Goal: Task Accomplishment & Management: Use online tool/utility

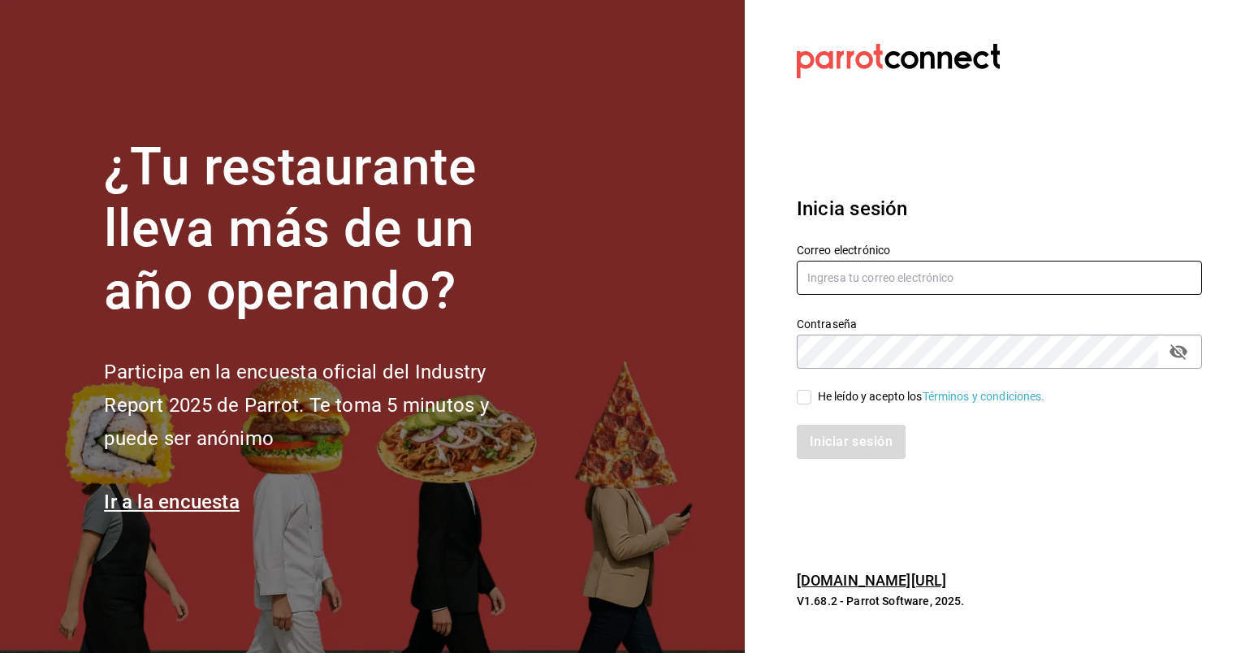
type input "[EMAIL_ADDRESS][DOMAIN_NAME]"
click at [814, 389] on span "He leído y acepto los Términos y condiciones." at bounding box center [929, 396] width 234 height 17
click at [812, 390] on input "He leído y acepto los Términos y condiciones." at bounding box center [804, 397] width 15 height 15
checkbox input "true"
click at [840, 427] on button "Iniciar sesión" at bounding box center [852, 442] width 110 height 34
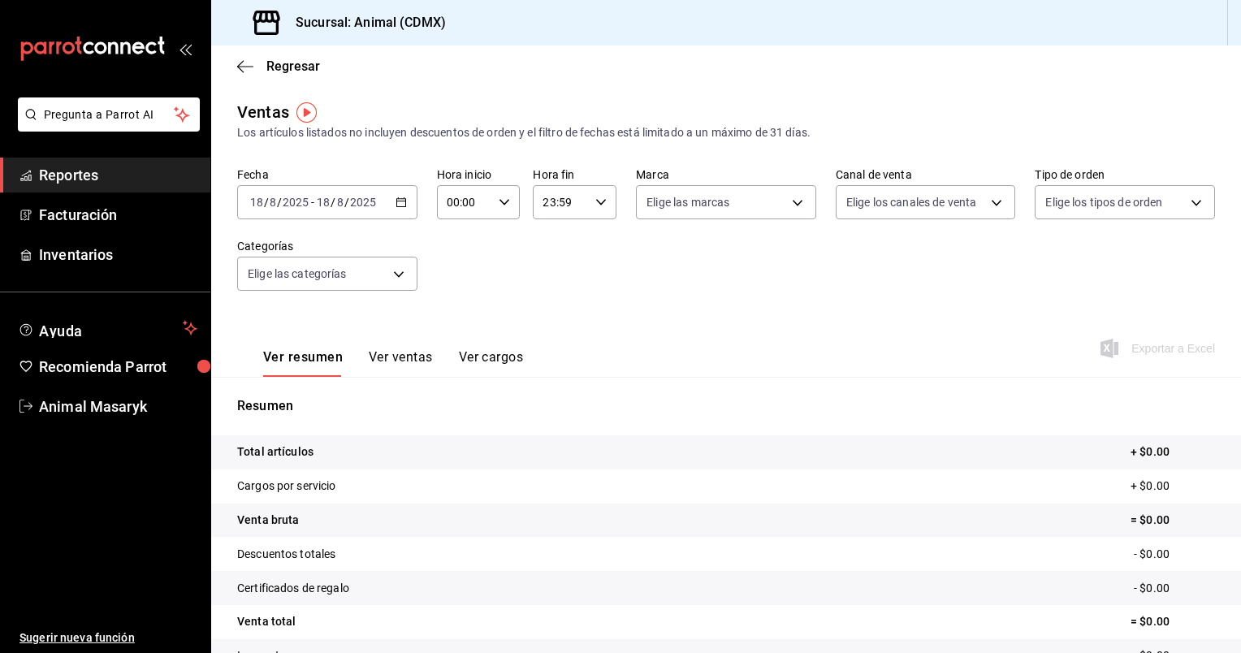
click at [400, 206] on icon "button" at bounding box center [401, 202] width 11 height 11
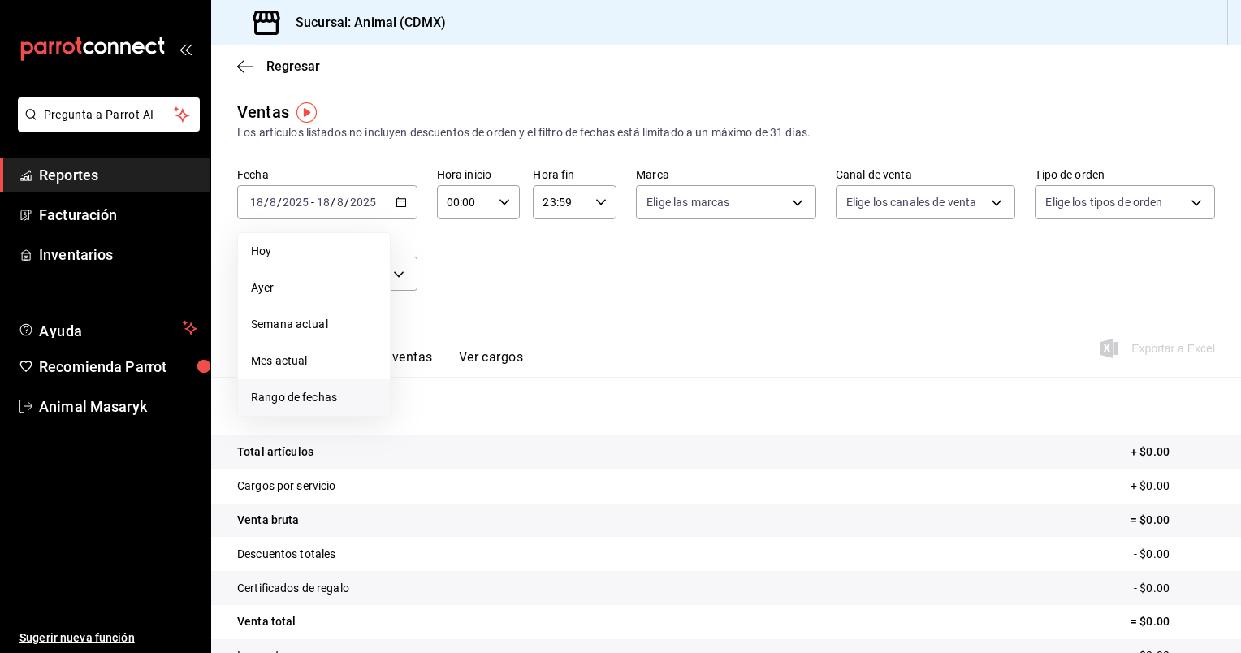
click at [310, 394] on span "Rango de fechas" at bounding box center [314, 397] width 126 height 17
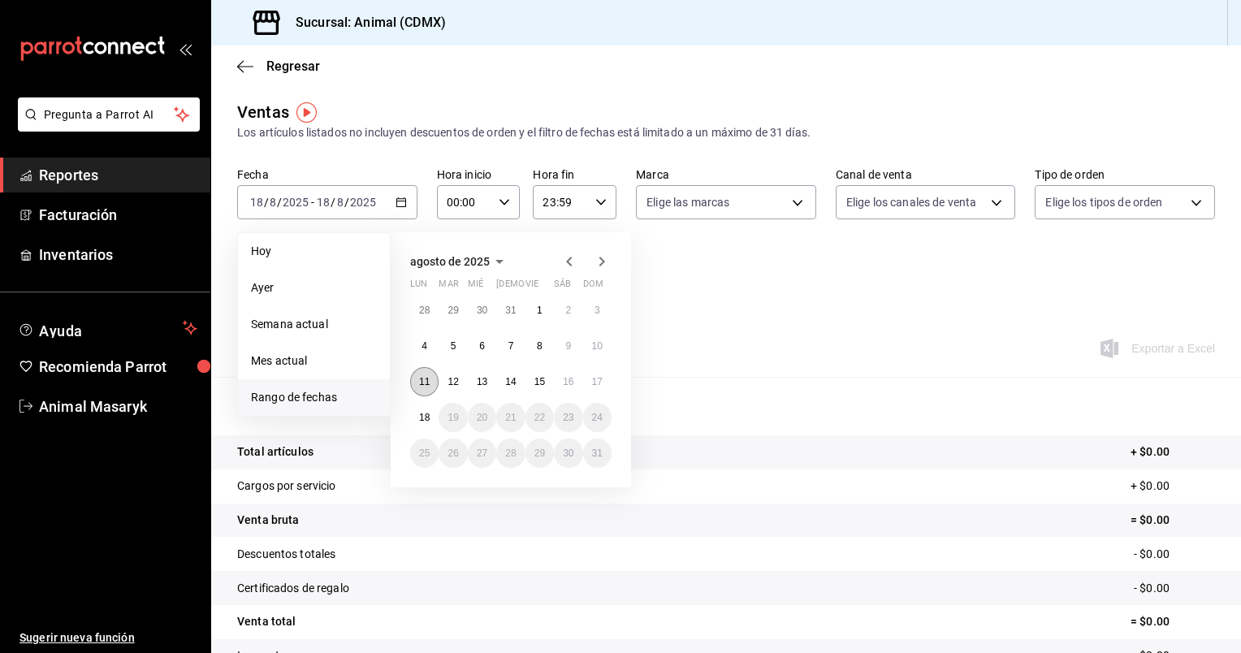
click at [426, 392] on button "11" at bounding box center [424, 381] width 28 height 29
click at [422, 415] on abbr "18" at bounding box center [424, 417] width 11 height 11
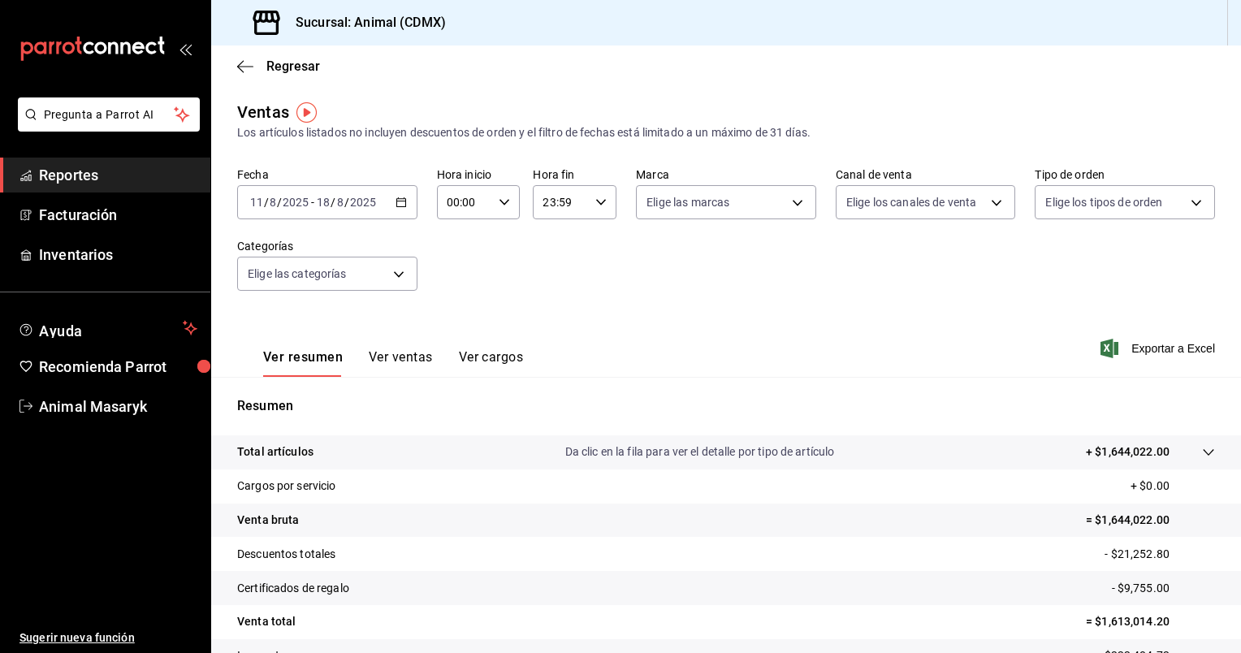
click at [506, 204] on icon "button" at bounding box center [504, 202] width 11 height 11
click at [448, 331] on span "05" at bounding box center [455, 324] width 15 height 13
type input "05:00"
click at [559, 198] on div at bounding box center [620, 326] width 1241 height 653
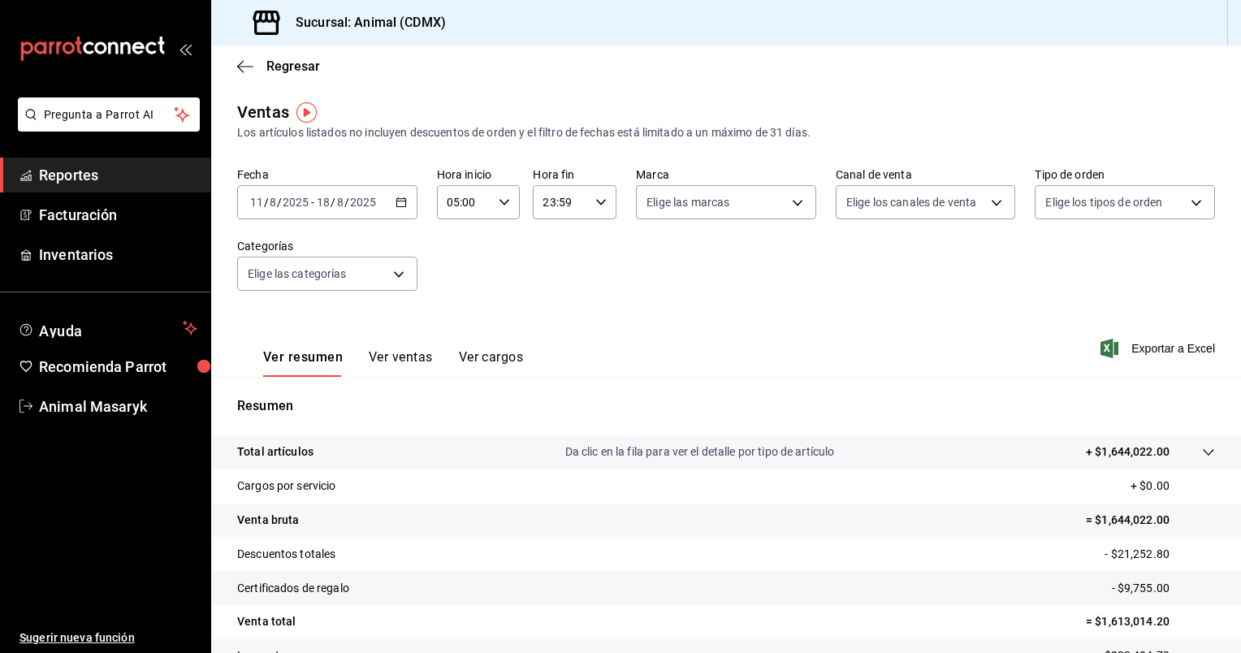
click at [596, 198] on icon "button" at bounding box center [601, 202] width 11 height 11
click at [552, 330] on button "05" at bounding box center [550, 317] width 35 height 32
click at [595, 233] on button "00" at bounding box center [591, 243] width 35 height 32
type input "05:00"
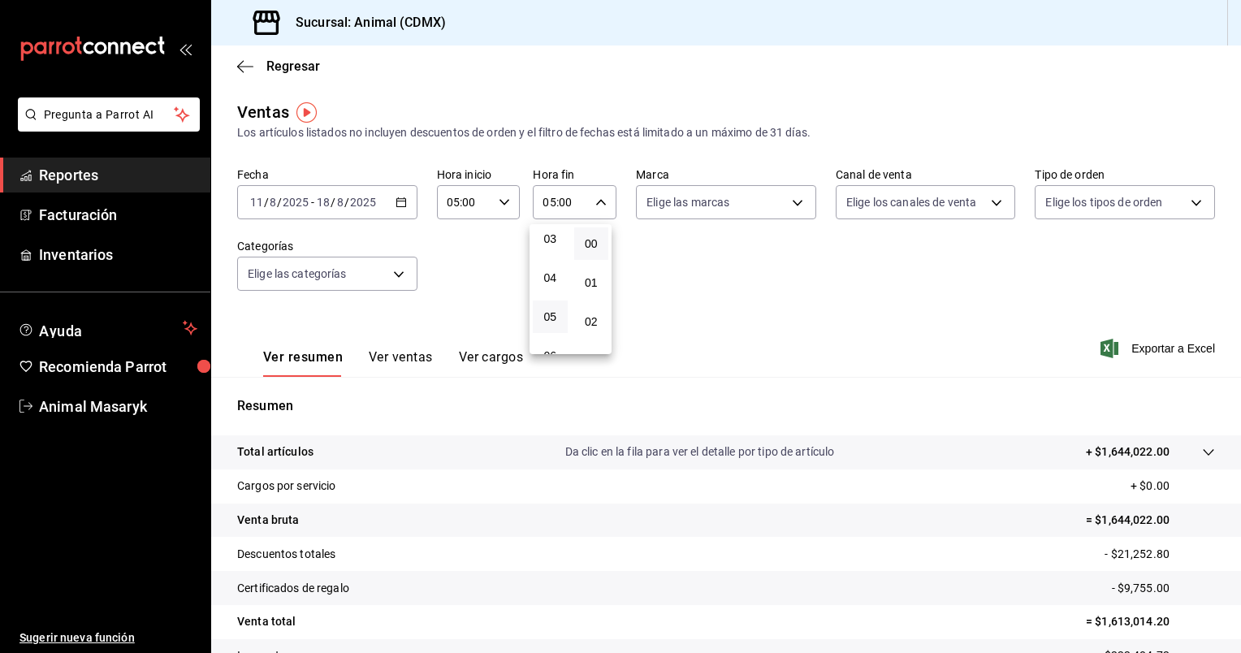
click at [792, 225] on div at bounding box center [620, 326] width 1241 height 653
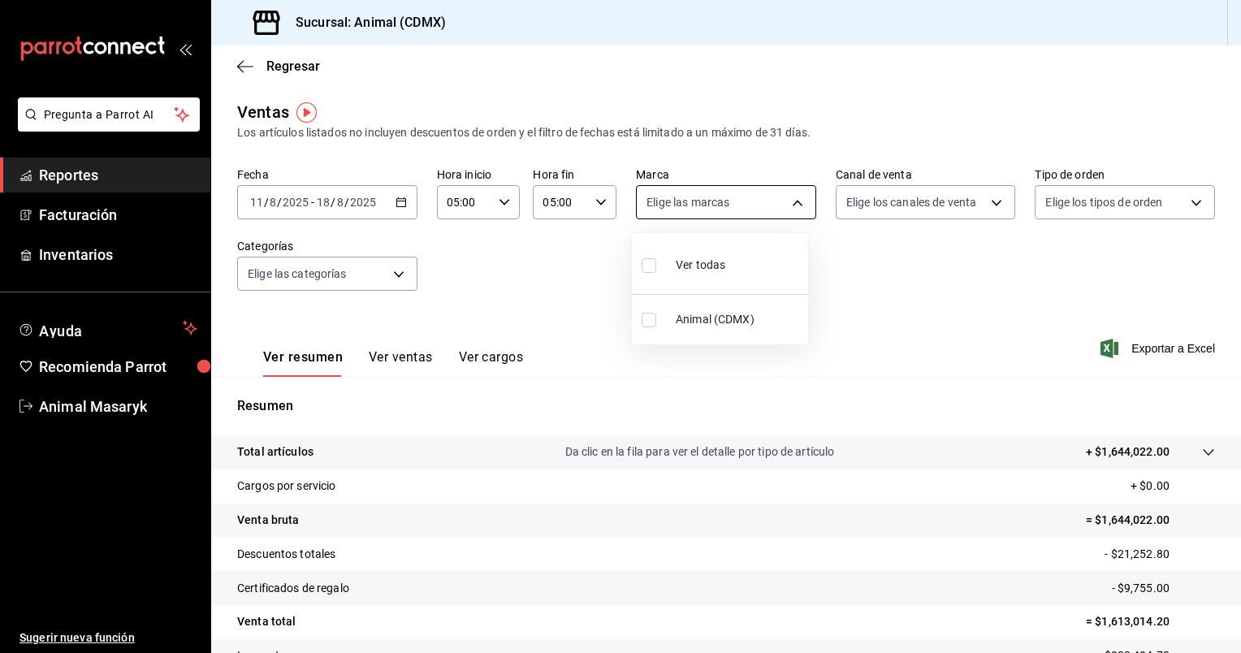
click at [803, 205] on body "Pregunta a Parrot AI Reportes Facturación Inventarios Ayuda Recomienda Parrot A…" at bounding box center [620, 326] width 1241 height 653
click at [803, 205] on div at bounding box center [620, 326] width 1241 height 653
click at [795, 205] on body "Pregunta a Parrot AI Reportes Facturación Inventarios Ayuda Recomienda Parrot A…" at bounding box center [620, 326] width 1241 height 653
click at [777, 246] on li "Ver todas" at bounding box center [720, 264] width 176 height 48
type input "cb0f6aec-1481-4e37-861c-bab9b3a65b14"
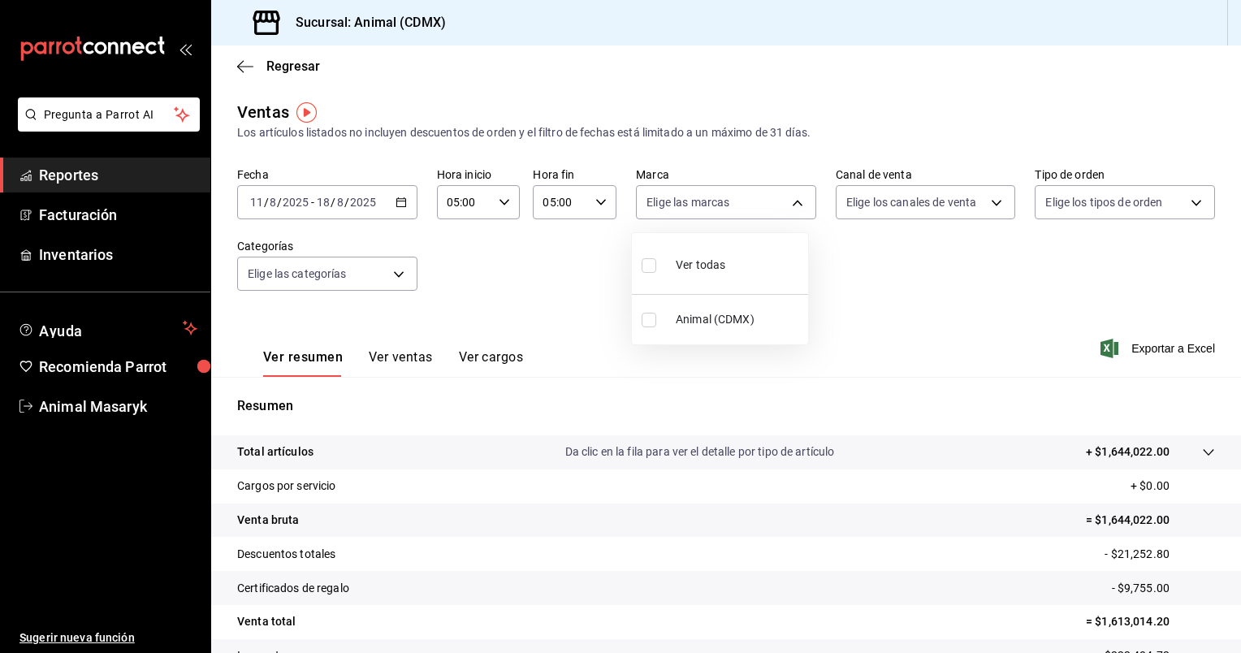
checkbox input "true"
click at [977, 204] on div at bounding box center [620, 326] width 1241 height 653
click at [990, 201] on body "Pregunta a Parrot AI Reportes Facturación Inventarios Ayuda Recomienda Parrot A…" at bounding box center [620, 326] width 1241 height 653
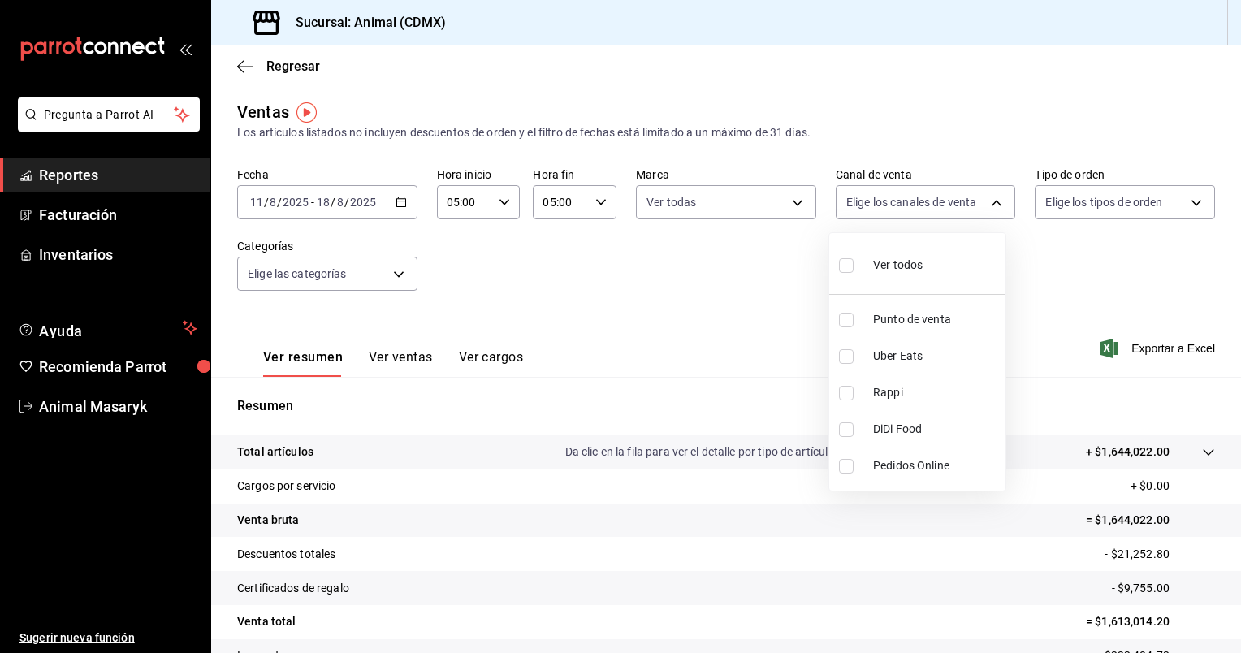
click at [929, 267] on li "Ver todos" at bounding box center [917, 264] width 176 height 48
type input "PARROT,UBER_EATS,RAPPI,DIDI_FOOD,ONLINE"
checkbox input "true"
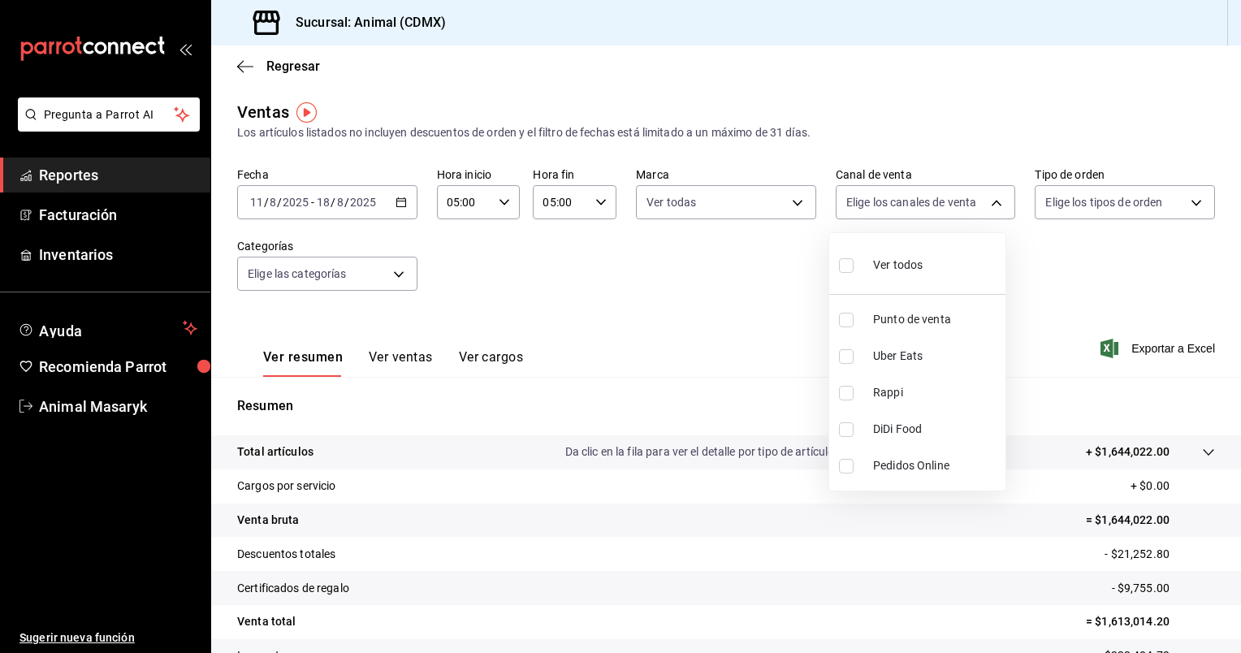
checkbox input "true"
click at [1108, 215] on div at bounding box center [620, 326] width 1241 height 653
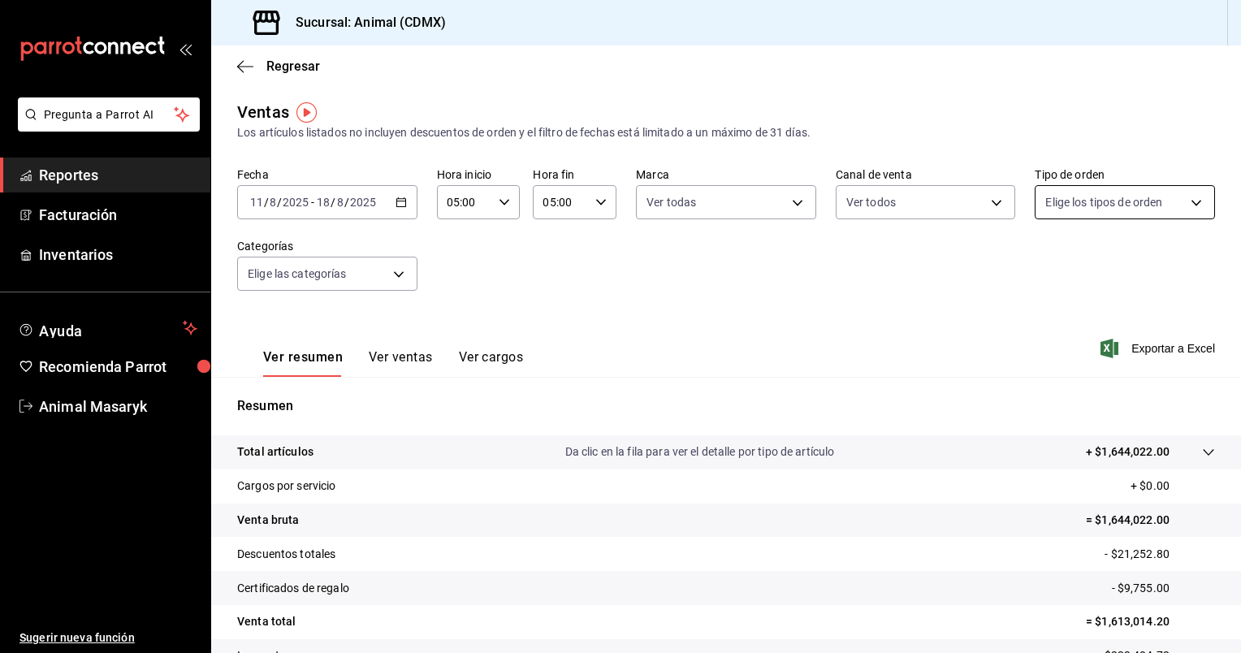
click at [1128, 202] on body "Pregunta a Parrot AI Reportes Facturación Inventarios Ayuda Recomienda Parrot A…" at bounding box center [620, 326] width 1241 height 653
click at [1060, 262] on div "Ver todos" at bounding box center [1078, 263] width 84 height 35
type input "ad44a823-99d3-4372-a913-4cf57f2a9ac0,b8ee5ff1-85c8-4a81-aa51-555e6c8ba0c6,EXTER…"
checkbox input "true"
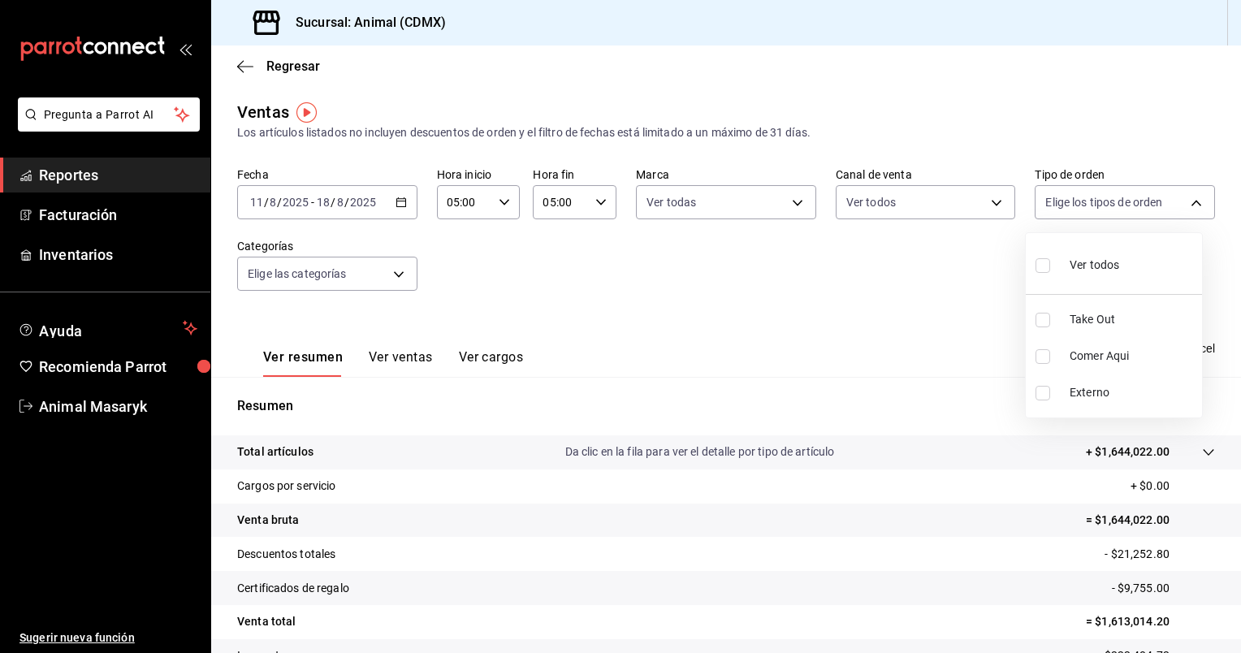
checkbox input "true"
click at [406, 273] on div at bounding box center [620, 326] width 1241 height 653
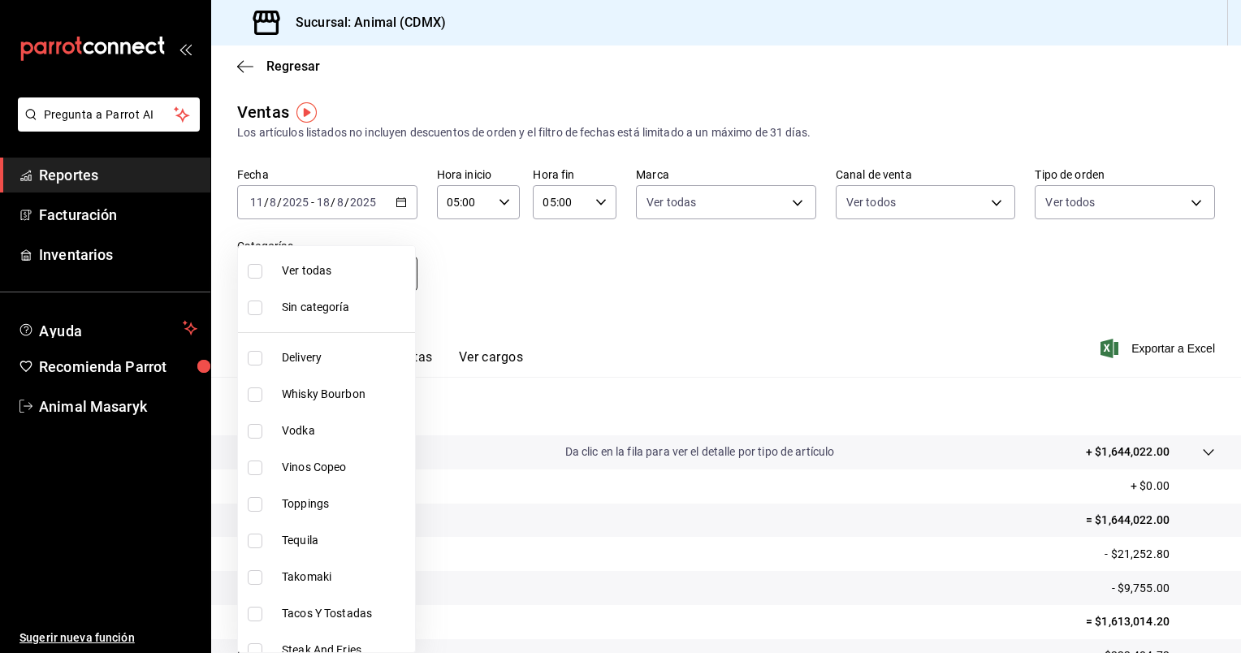
click at [397, 272] on body "Pregunta a Parrot AI Reportes Facturación Inventarios Ayuda Recomienda Parrot A…" at bounding box center [620, 326] width 1241 height 653
click at [340, 275] on span "Ver todas" at bounding box center [345, 270] width 127 height 17
type input "281688af-6220-48ae-86b9-ca5e6f63eb3e,2ffeebaa-176c-4024-95f8-553ffecca8da,37769…"
checkbox input "true"
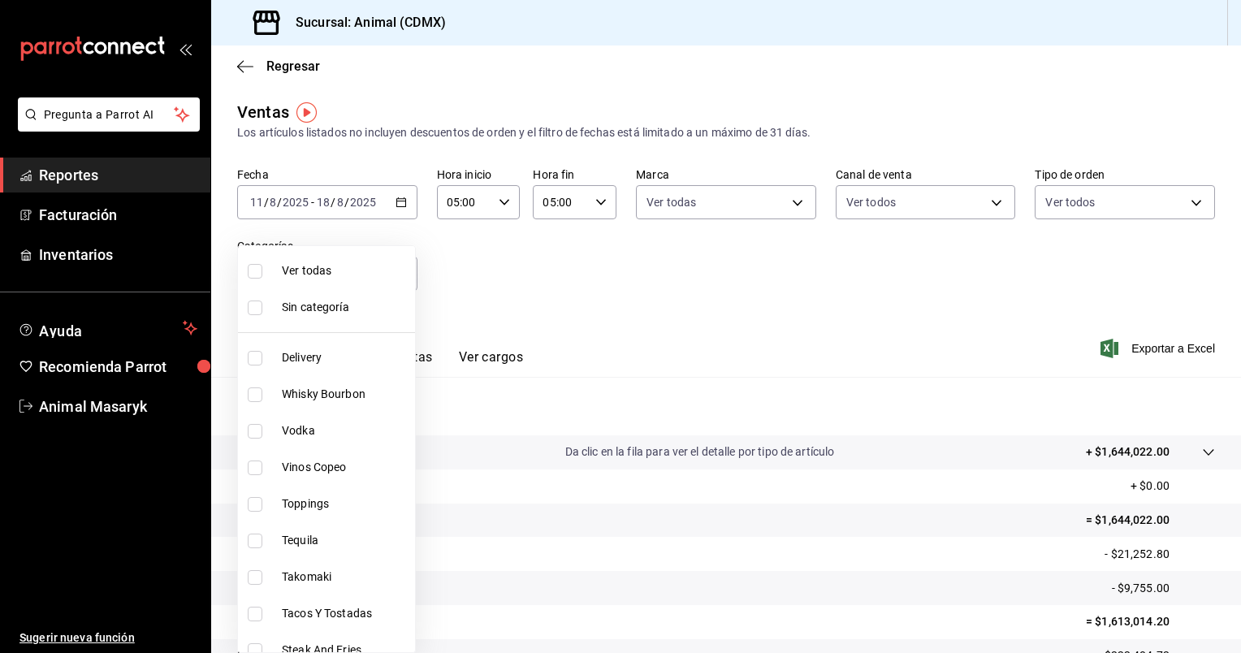
checkbox input "true"
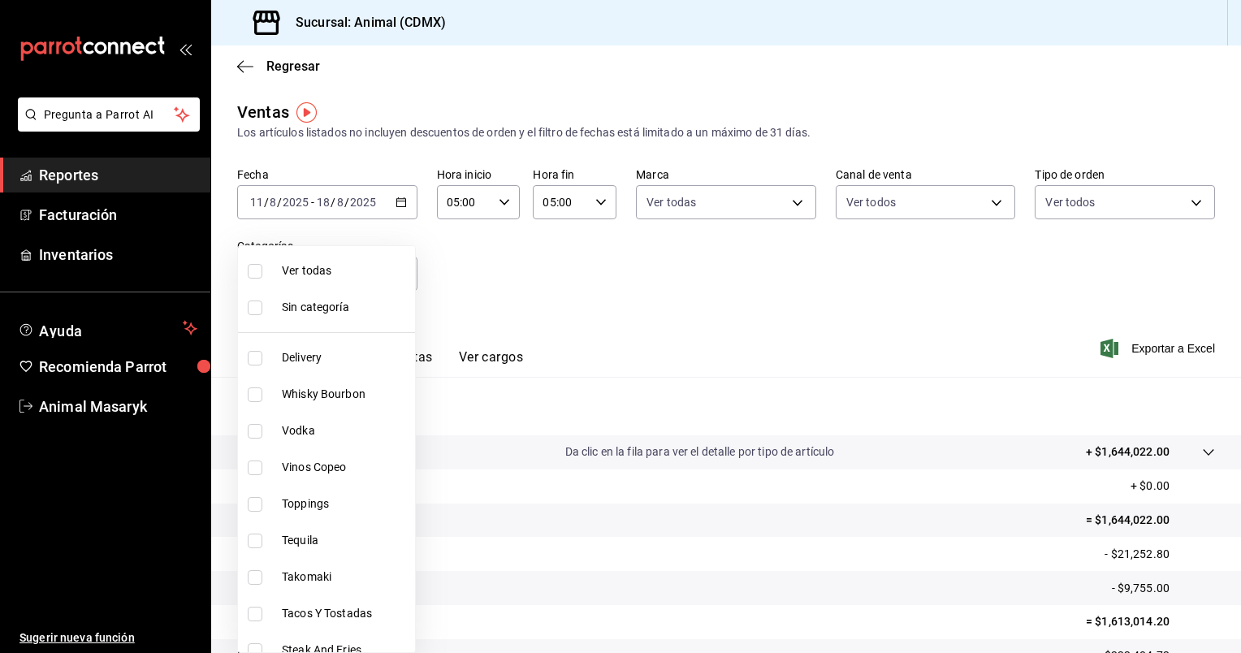
checkbox input "true"
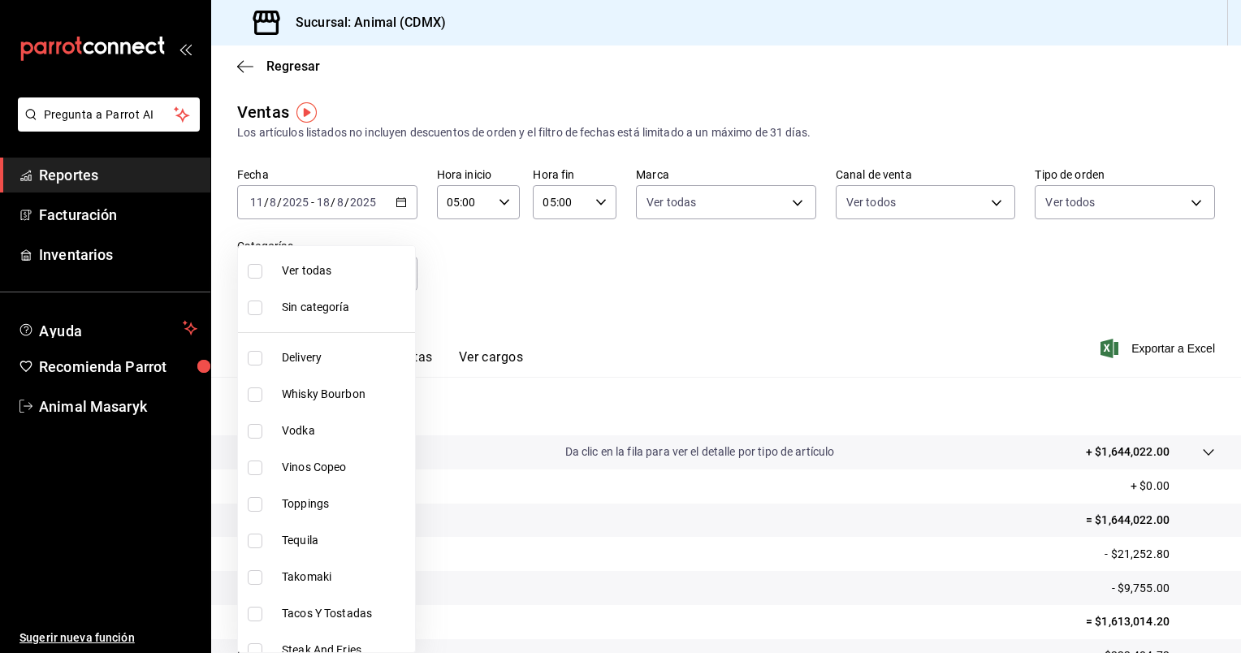
checkbox input "true"
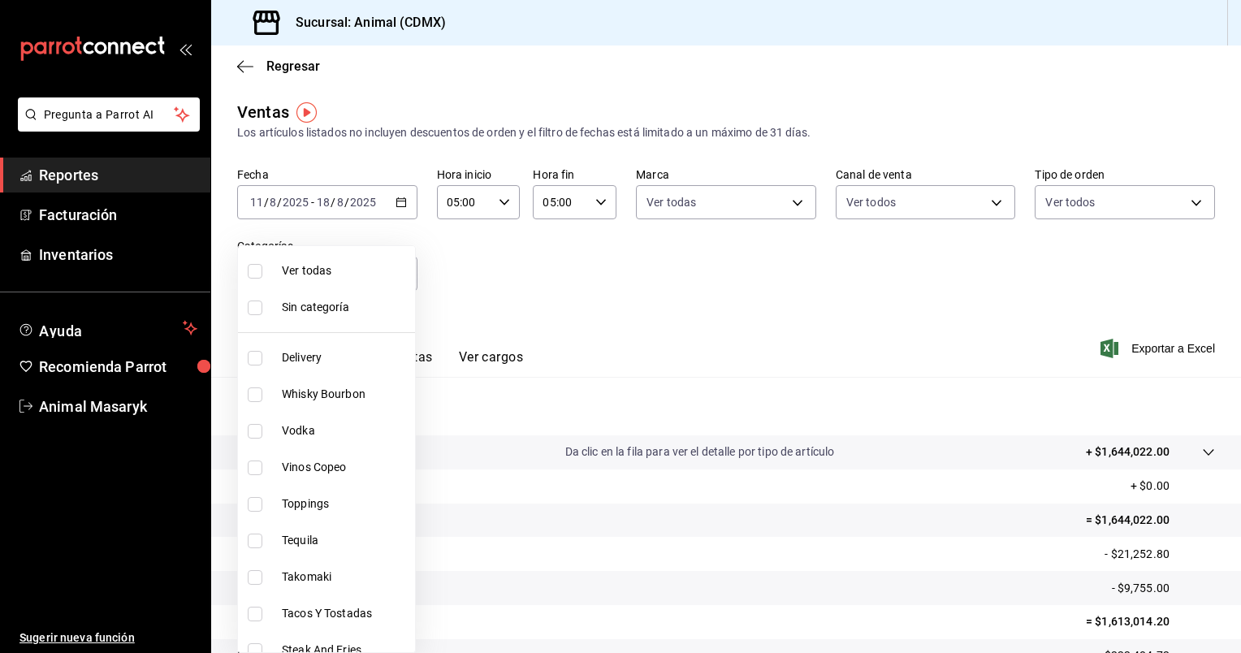
checkbox input "true"
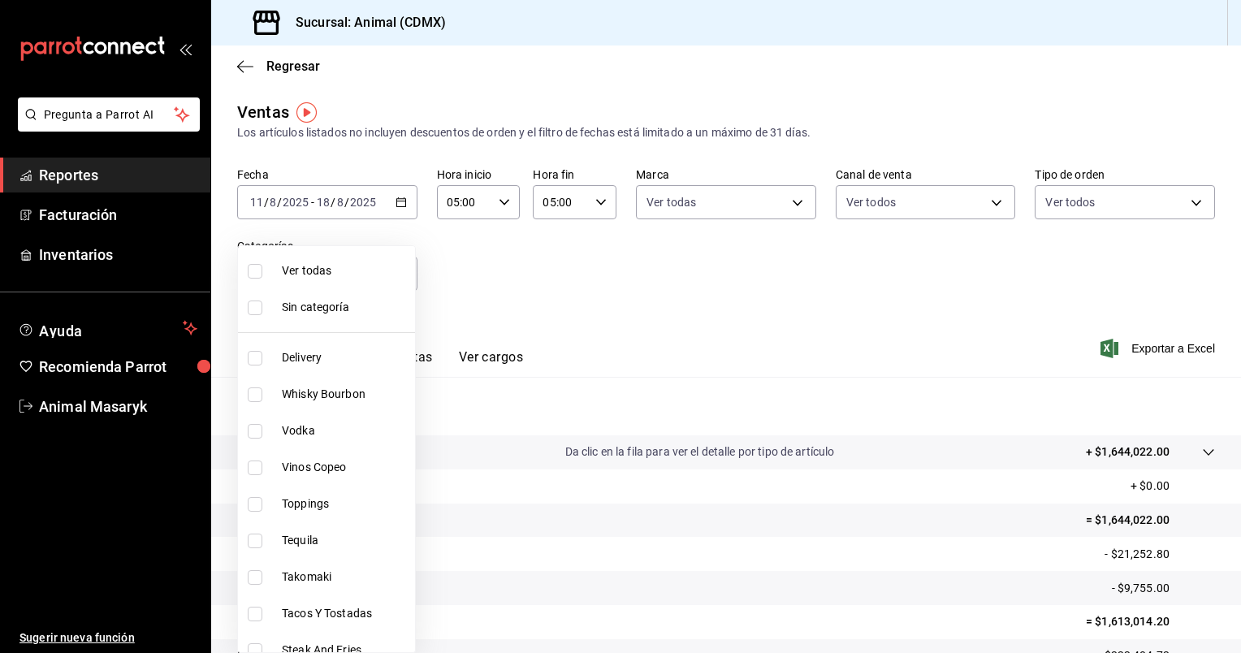
checkbox input "true"
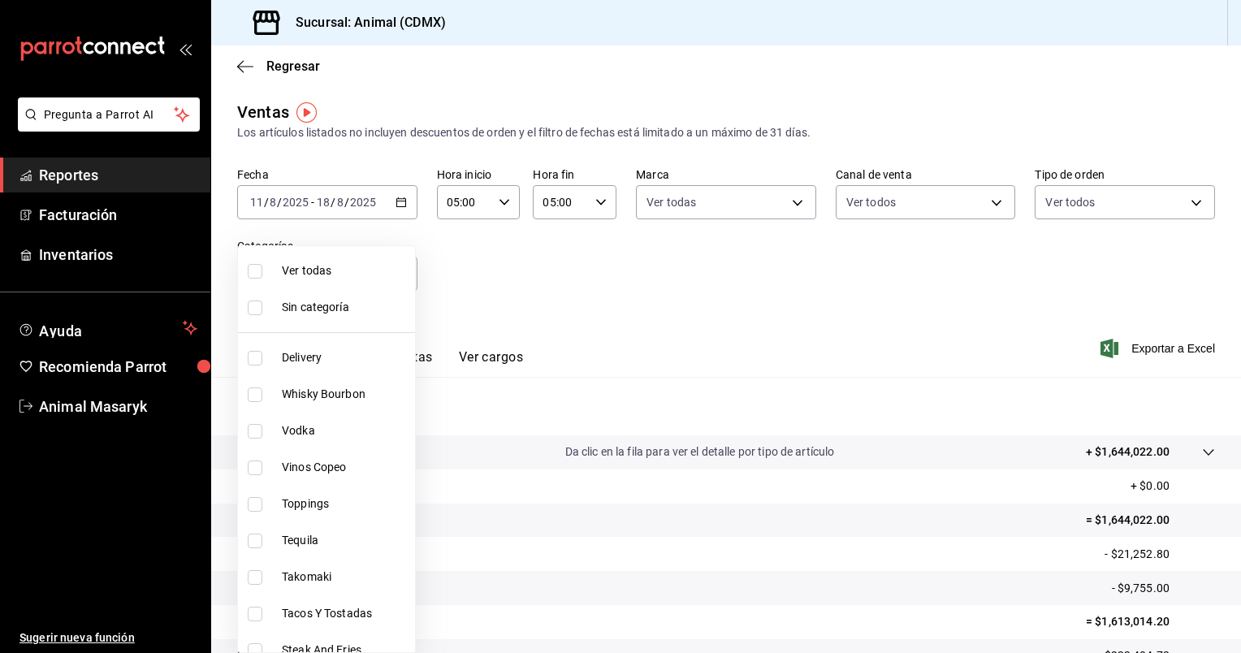
checkbox input "true"
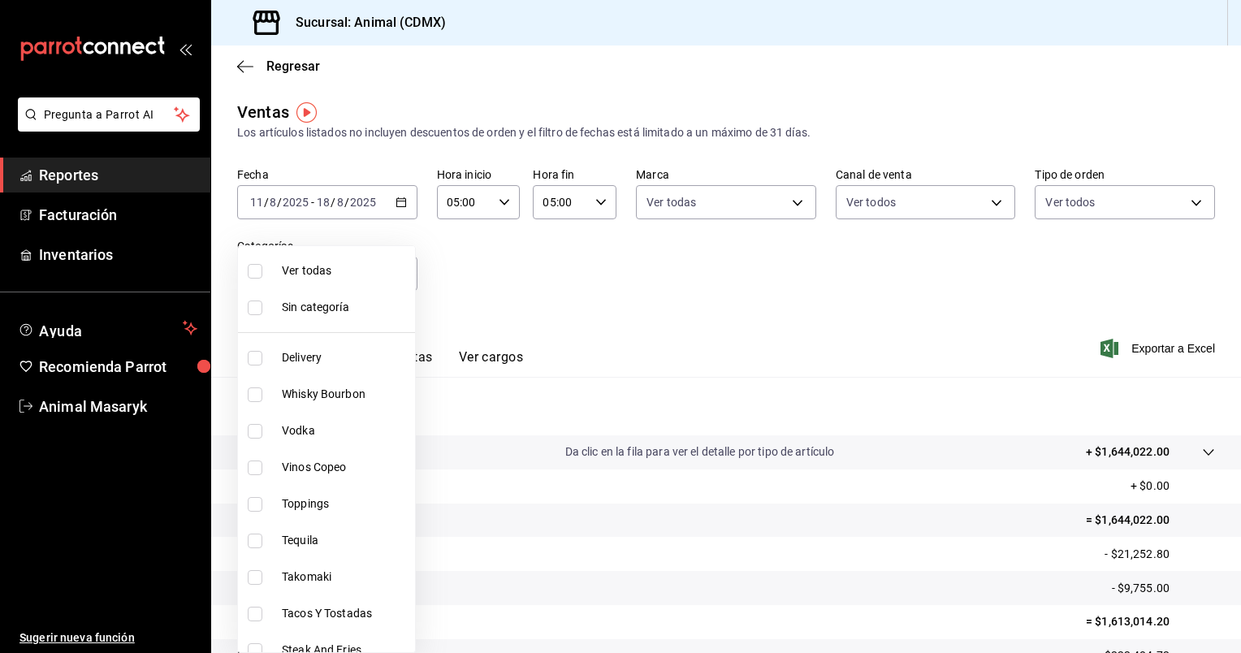
checkbox input "true"
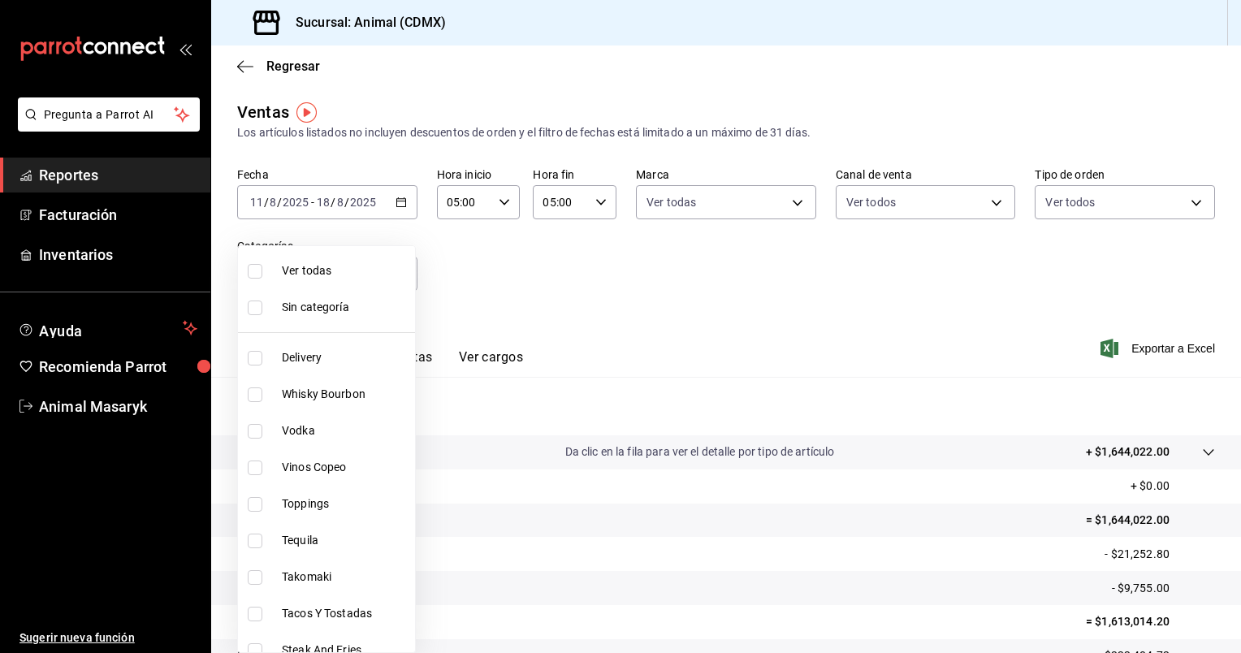
checkbox input "true"
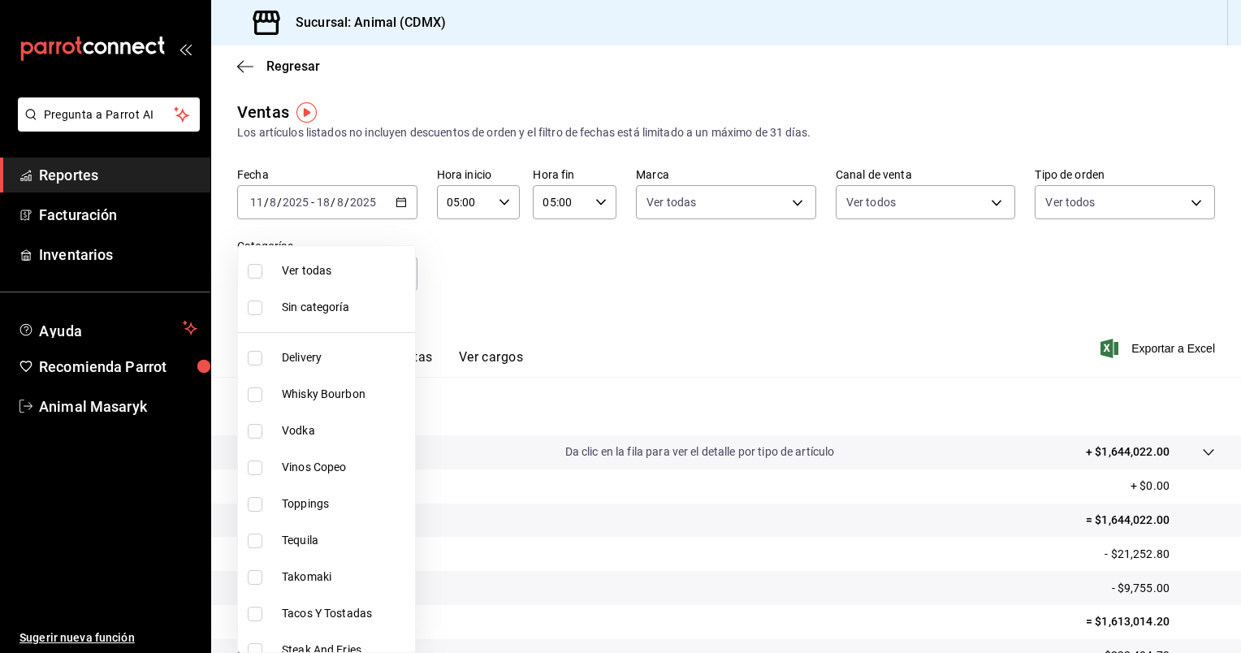
checkbox input "true"
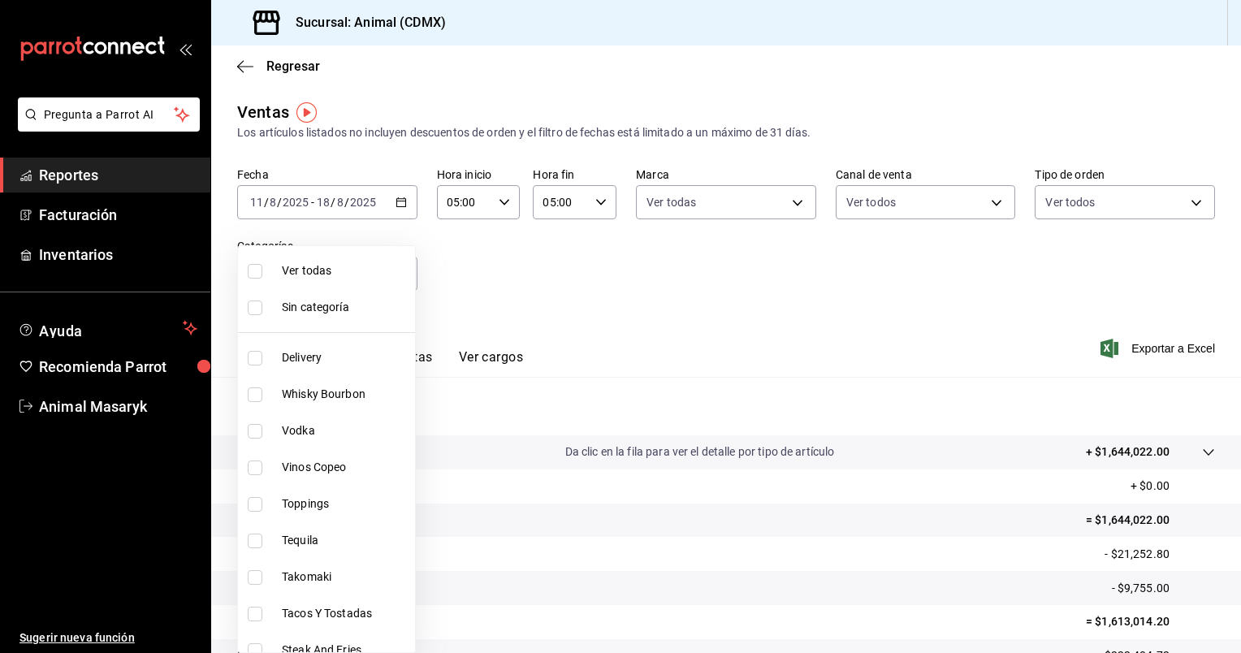
checkbox input "true"
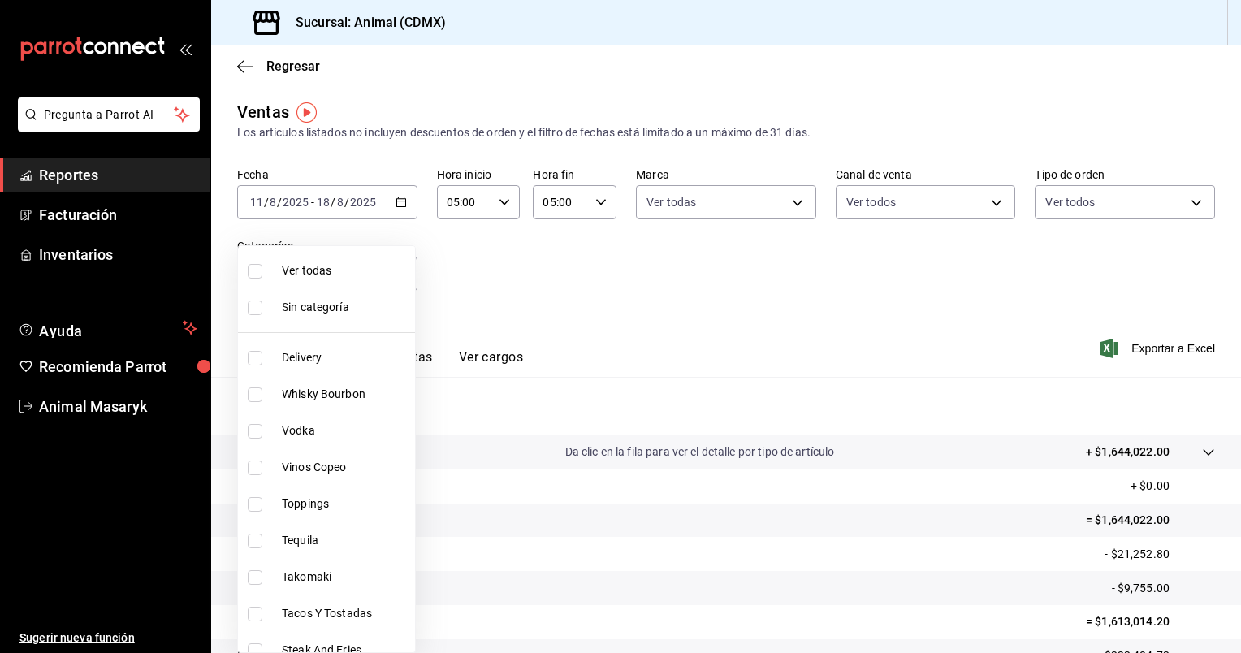
checkbox input "true"
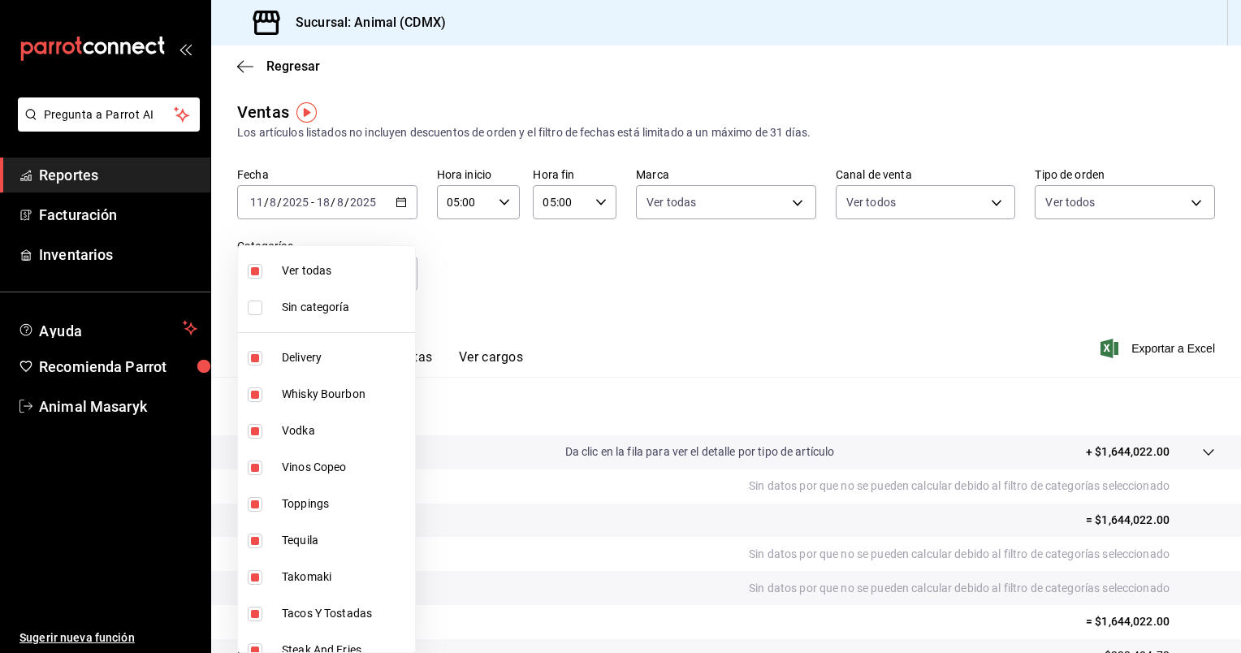
click at [1050, 310] on div at bounding box center [620, 326] width 1241 height 653
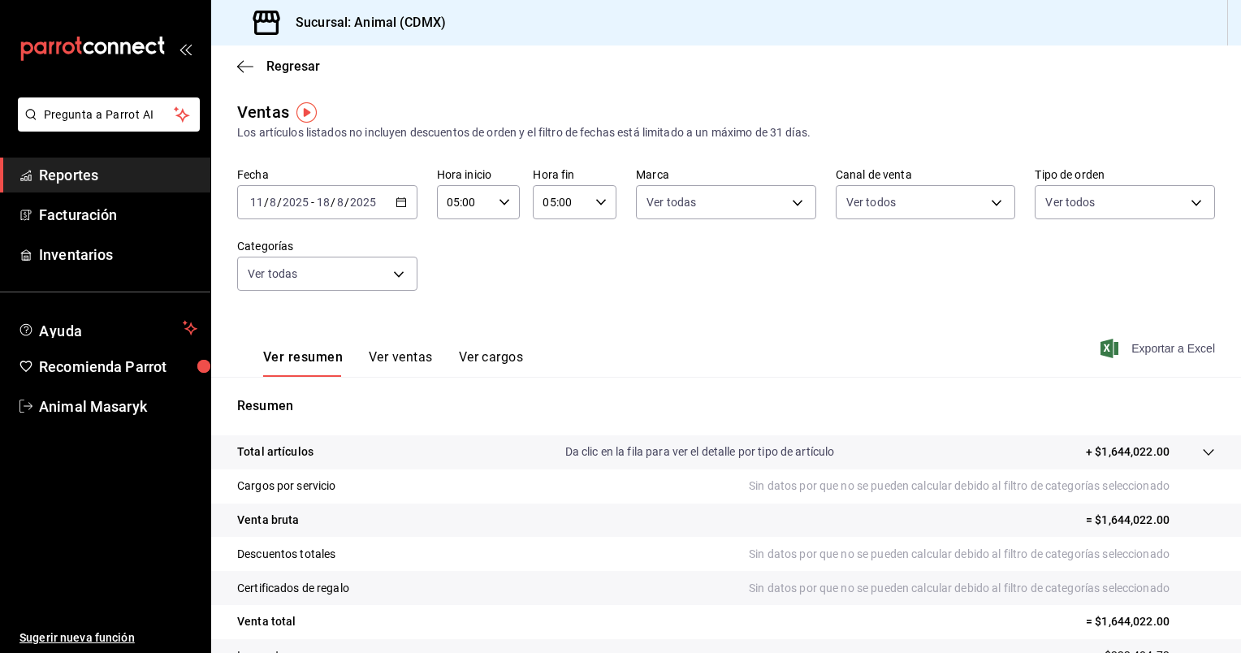
click at [1136, 346] on span "Exportar a Excel" at bounding box center [1159, 348] width 111 height 19
